Goal: Ask a question

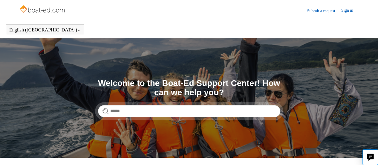
scroll to position [93, 0]
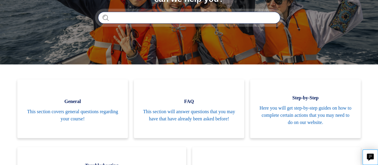
click at [124, 18] on input "Search" at bounding box center [189, 18] width 182 height 12
type input "**********"
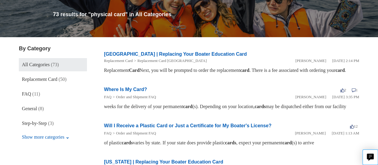
scroll to position [70, 0]
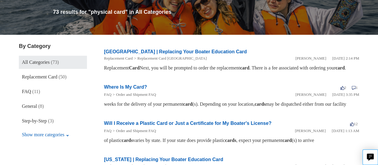
click at [137, 89] on link "Where Is My Card?" at bounding box center [125, 86] width 43 height 5
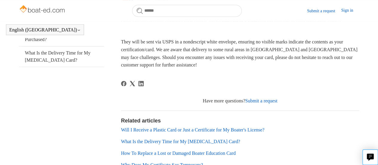
scroll to position [134, 0]
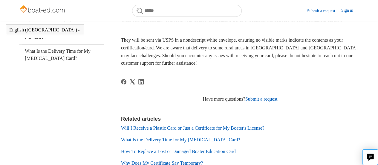
click at [262, 100] on link "Submit a request" at bounding box center [261, 98] width 32 height 5
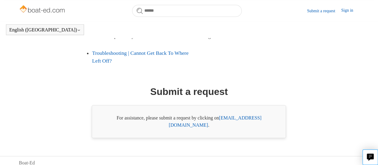
scroll to position [156, 0]
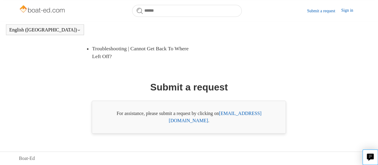
click at [232, 120] on link "support@boat-ed.com" at bounding box center [215, 117] width 93 height 12
